Goal: Task Accomplishment & Management: Manage account settings

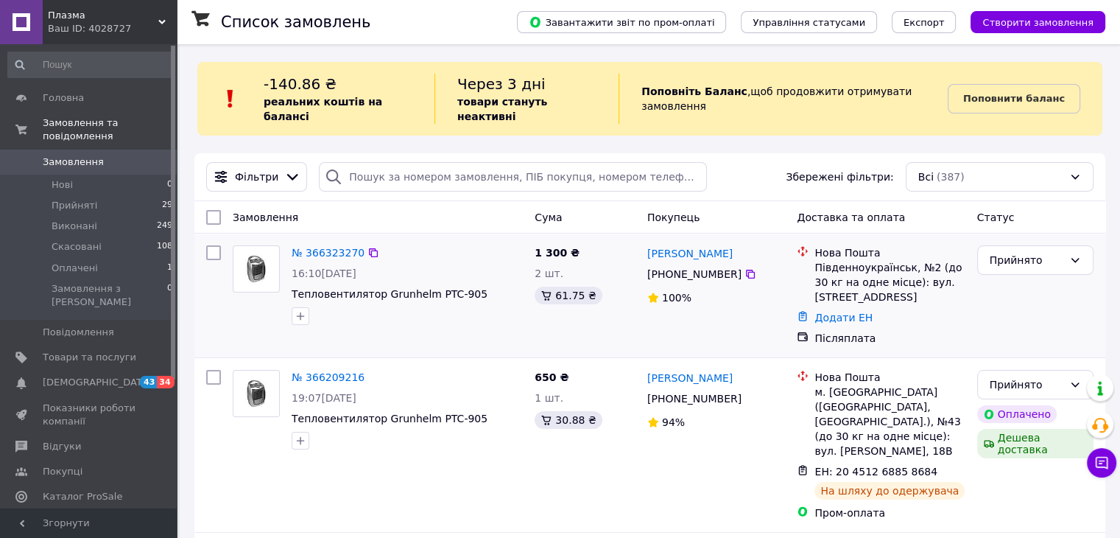
click at [468, 325] on div "№ 366323270 16:10[DATE] Тепловентилятор Grunhelm PTC-905" at bounding box center [378, 295] width 302 height 112
click at [321, 247] on link "№ 366323270" at bounding box center [328, 253] width 73 height 12
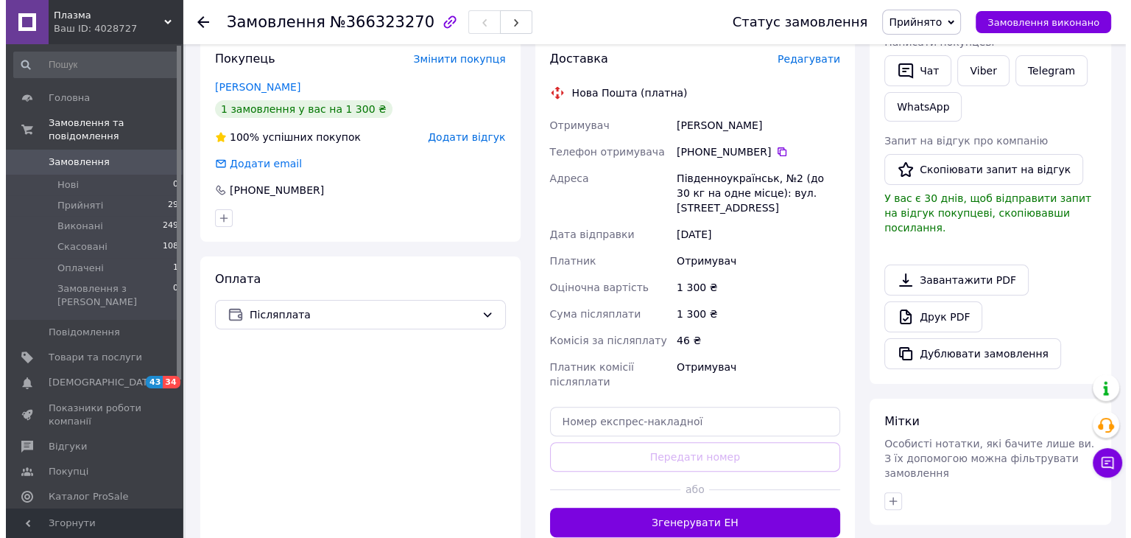
scroll to position [256, 0]
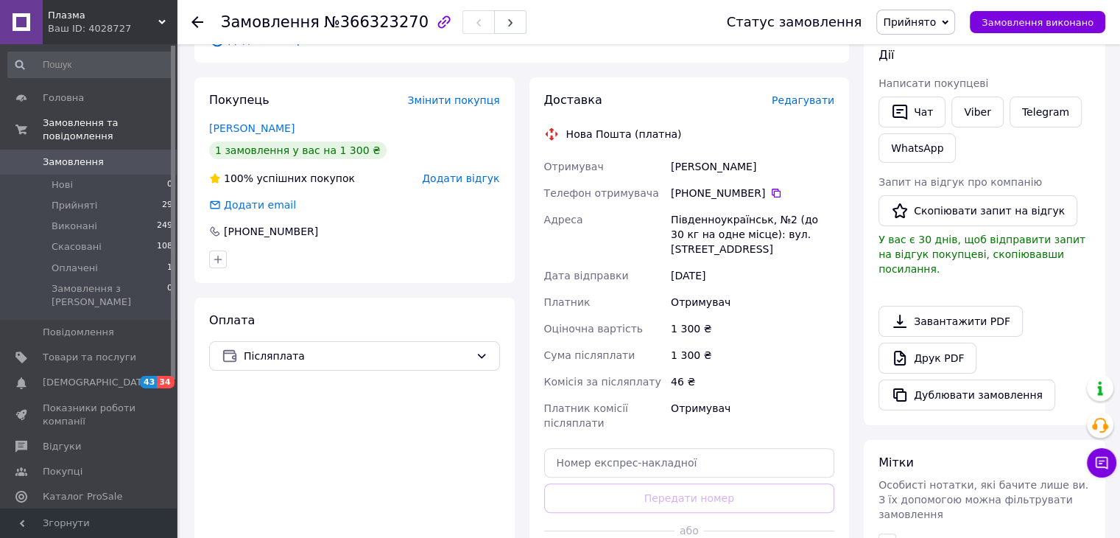
click at [814, 94] on span "Редагувати" at bounding box center [803, 100] width 63 height 12
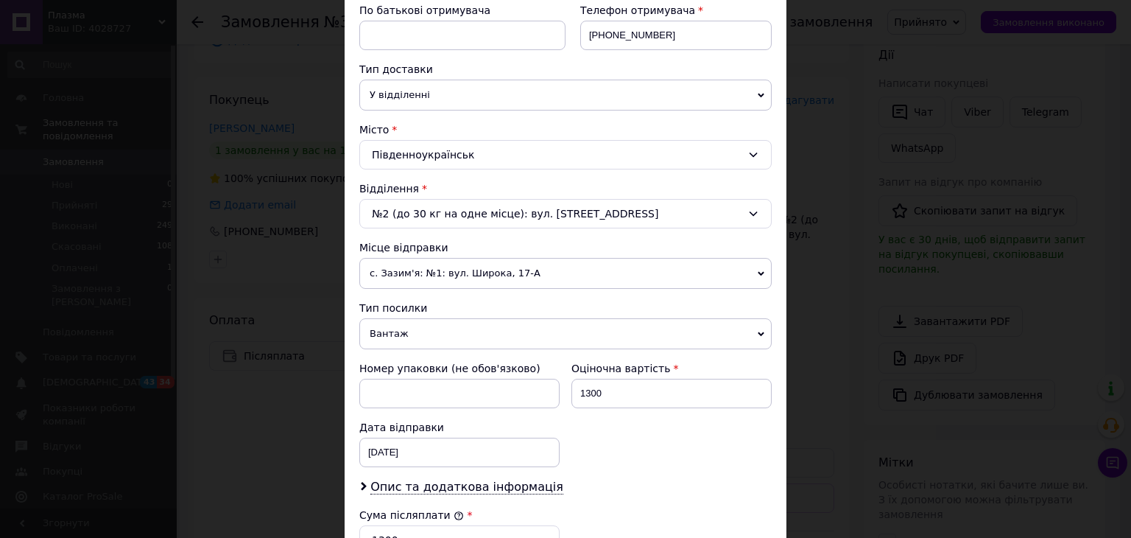
scroll to position [295, 0]
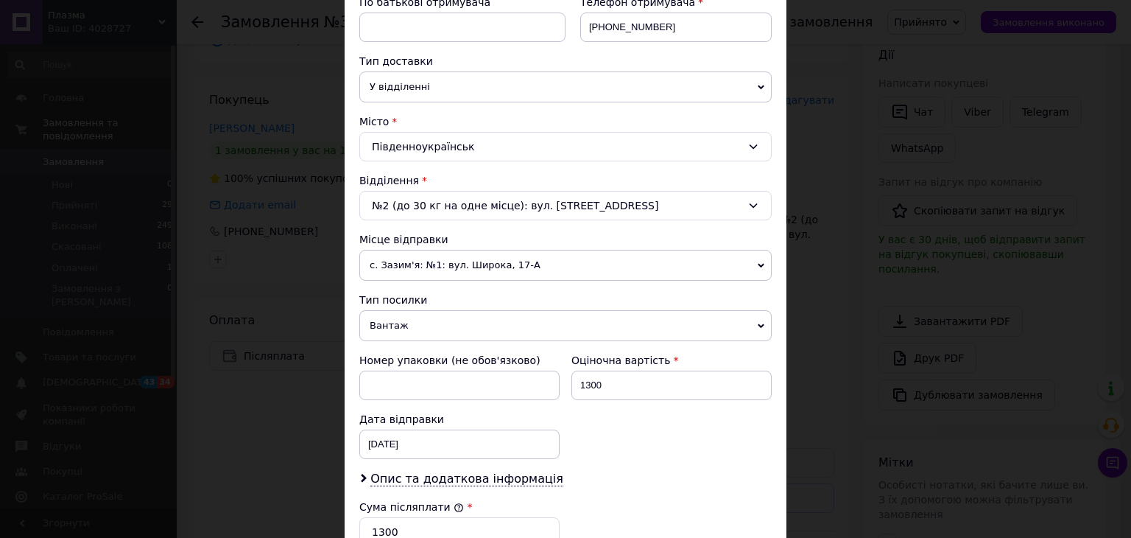
click at [477, 270] on span "с. Зазим'я: №1: вул. Широка, 17-А" at bounding box center [565, 265] width 412 height 31
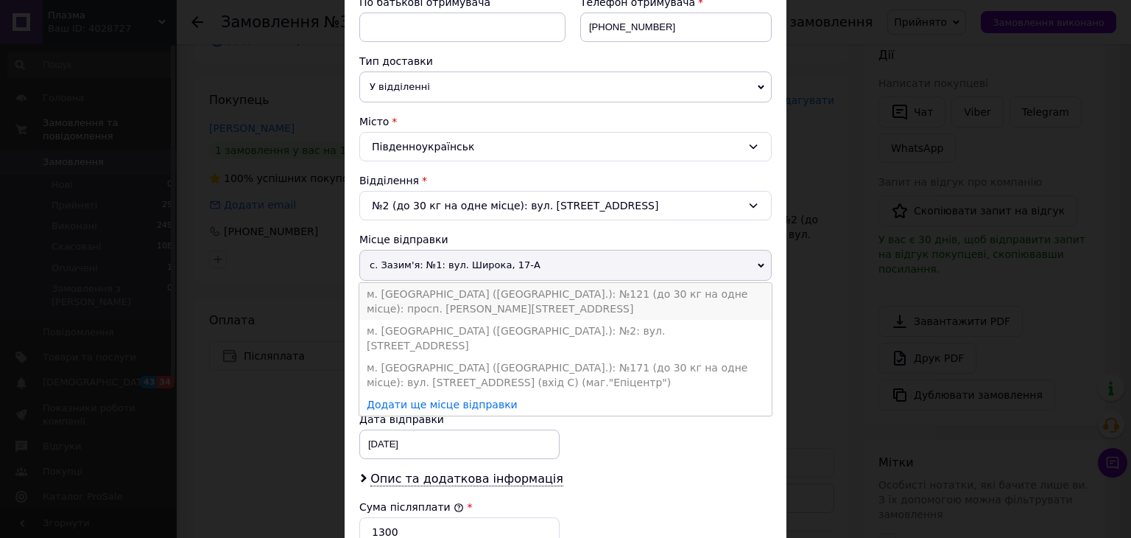
click at [468, 297] on li "м. [GEOGRAPHIC_DATA] ([GEOGRAPHIC_DATA].): №121 (до 30 кг на одне місце): просп…" at bounding box center [565, 301] width 412 height 37
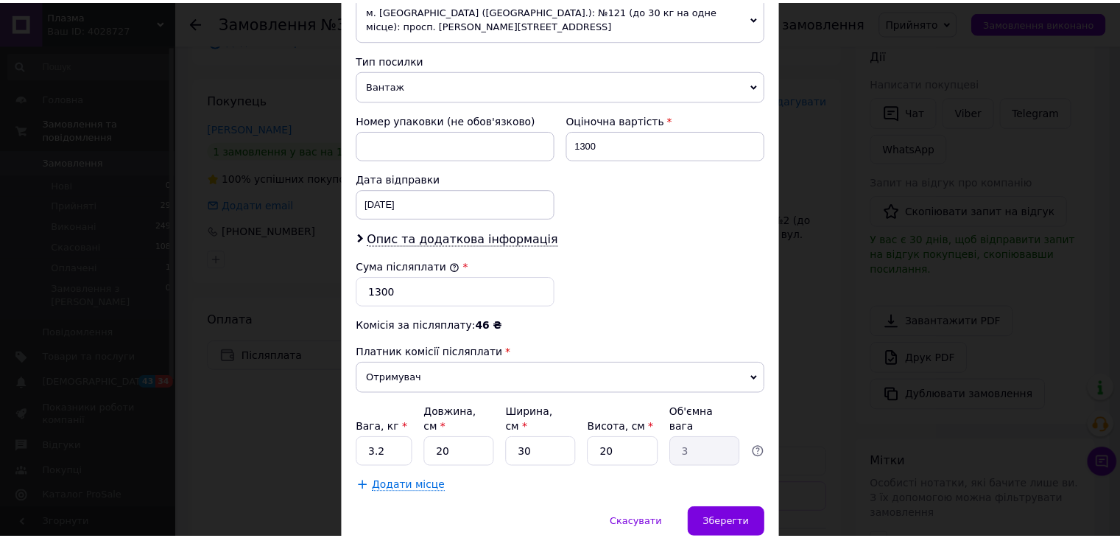
scroll to position [582, 0]
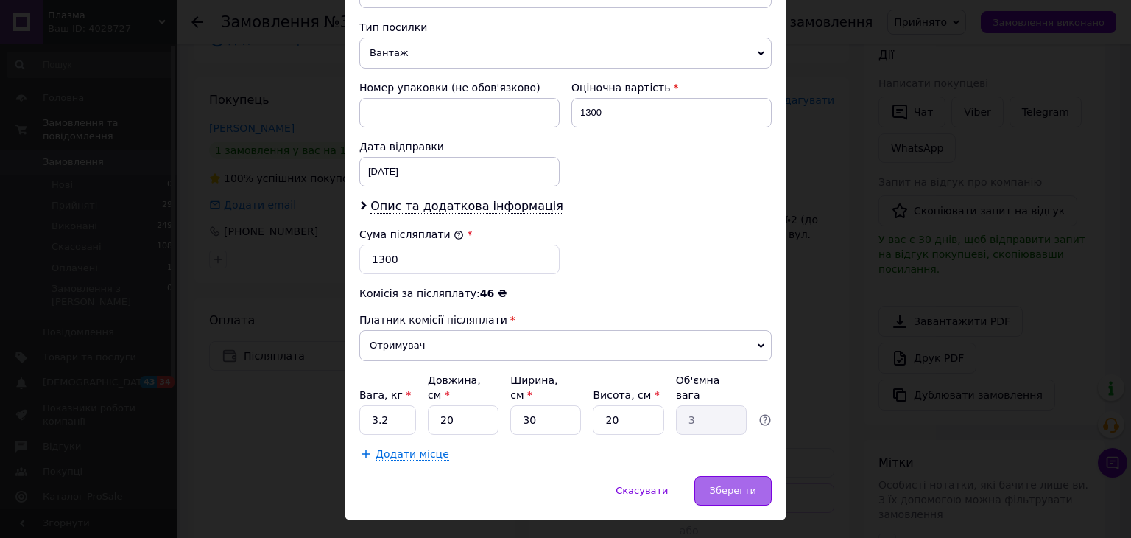
click at [718, 485] on span "Зберегти" at bounding box center [733, 490] width 46 height 11
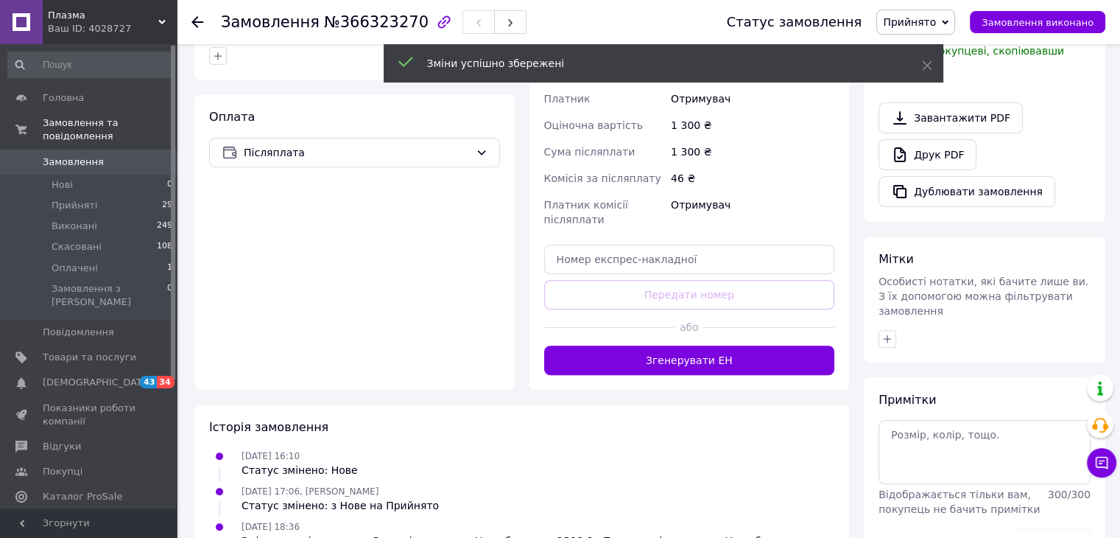
scroll to position [477, 0]
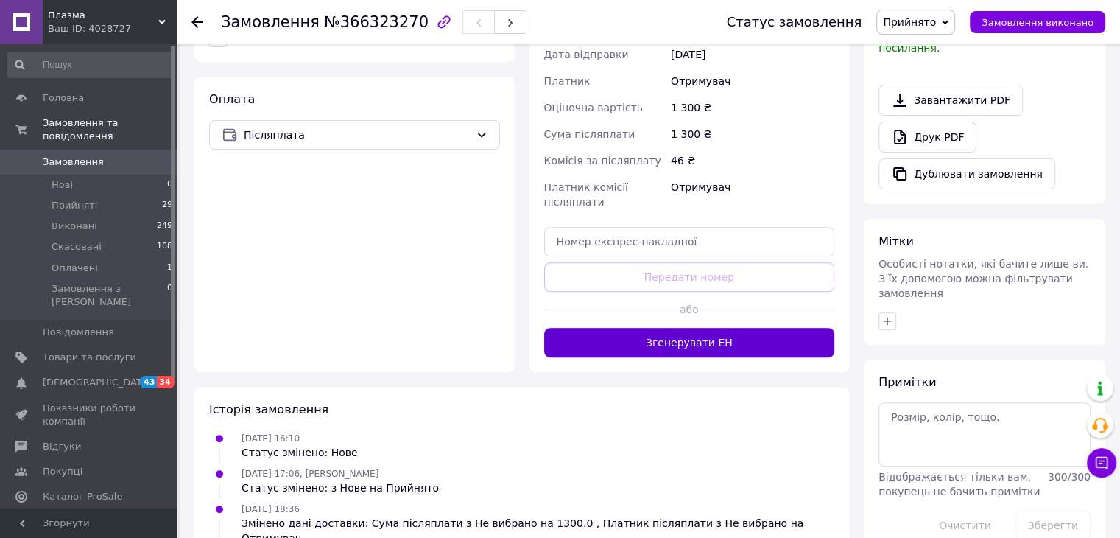
click at [712, 328] on button "Згенерувати ЕН" at bounding box center [689, 342] width 291 height 29
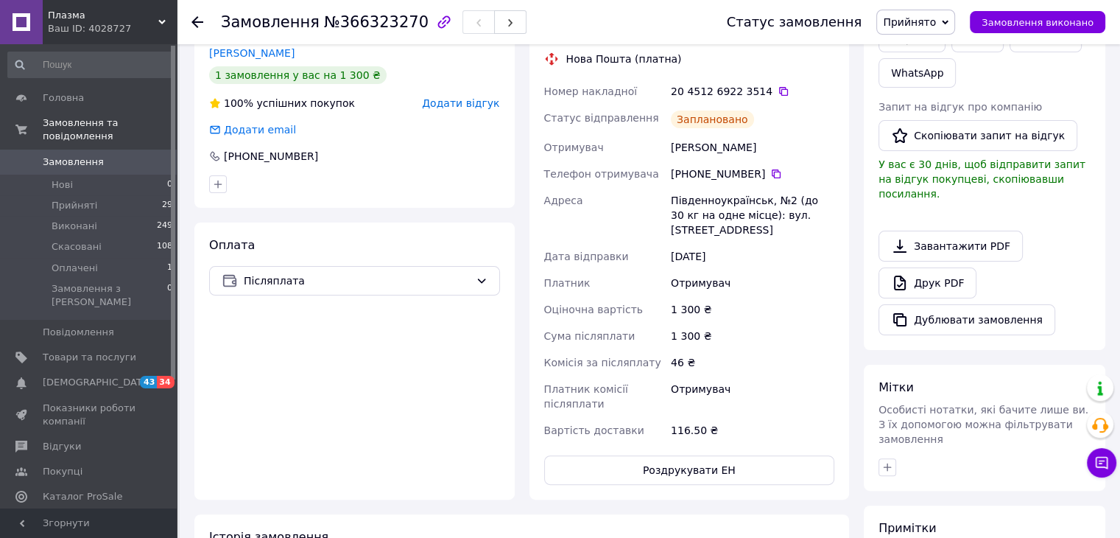
scroll to position [330, 0]
click at [686, 457] on button "Роздрукувати ЕН" at bounding box center [689, 471] width 291 height 29
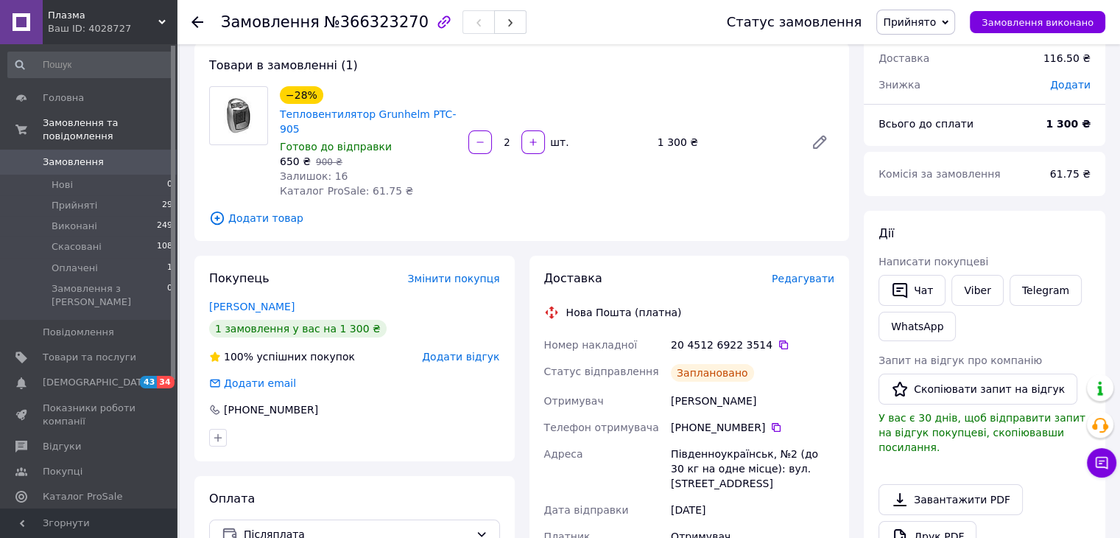
scroll to position [0, 0]
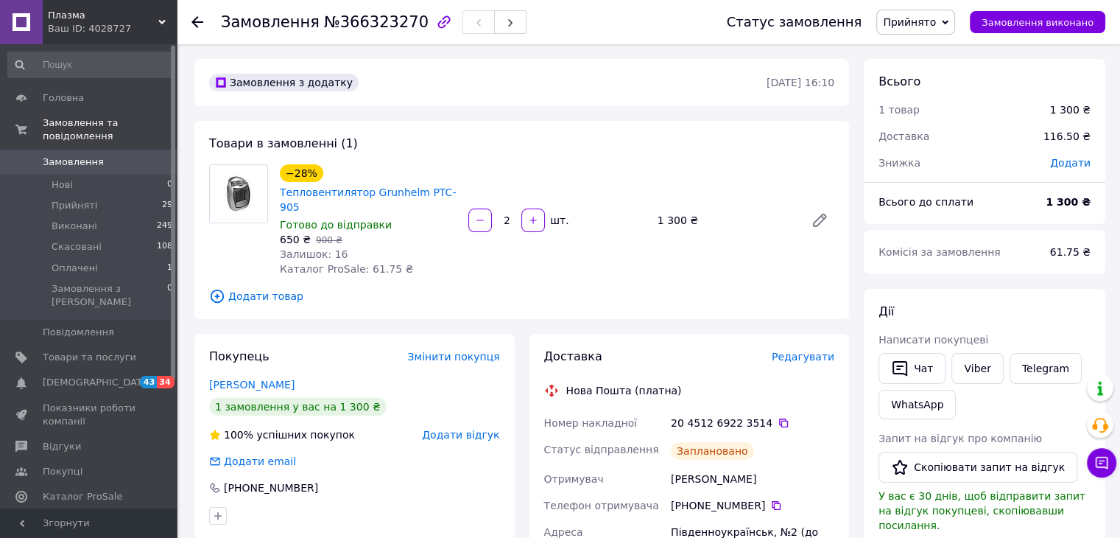
click at [197, 24] on use at bounding box center [197, 22] width 12 height 12
